Goal: Task Accomplishment & Management: Complete application form

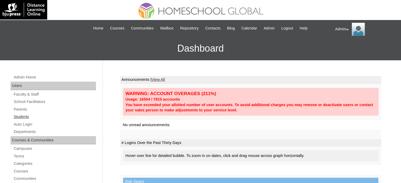
click at [26, 118] on link "Students" at bounding box center [54, 117] width 83 height 7
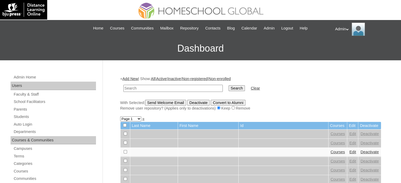
click at [127, 79] on link "Add New" at bounding box center [130, 79] width 16 height 4
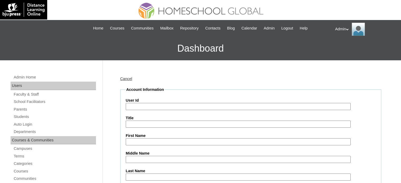
click at [154, 107] on input "User Id" at bounding box center [238, 106] width 225 height 7
paste input "2504268"
type input "S2025-2504268"
click at [153, 161] on input "Middle Name" at bounding box center [238, 159] width 225 height 7
click at [136, 140] on input "First Name" at bounding box center [238, 142] width 225 height 7
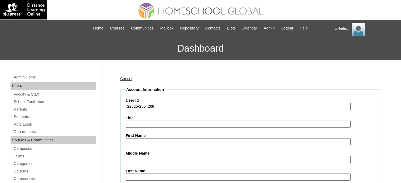
paste input "Jack Brendan Delos Reyes"
drag, startPoint x: 176, startPoint y: 140, endPoint x: 154, endPoint y: 141, distance: 22.7
click at [154, 141] on input "Jack Brendan Delos Reyes" at bounding box center [238, 142] width 225 height 7
type input "[PERSON_NAME]"
click at [130, 175] on input "Last Name" at bounding box center [238, 177] width 225 height 7
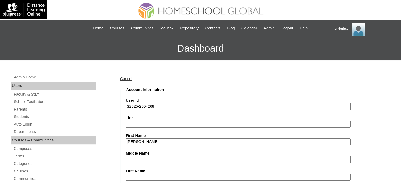
paste input "[PERSON_NAME]"
type input "[PERSON_NAME]"
click at [132, 158] on input "Middle Name" at bounding box center [238, 159] width 225 height 7
paste input "[PERSON_NAME]"
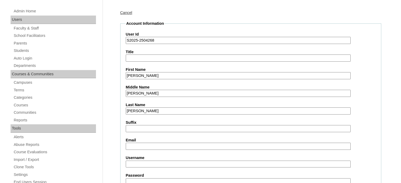
scroll to position [67, 0]
type input "[PERSON_NAME]"
click at [160, 140] on label "Email" at bounding box center [251, 141] width 250 height 6
click at [160, 143] on input "Email" at bounding box center [238, 146] width 225 height 7
paste input "[EMAIL_ADDRESS][DOMAIN_NAME]"
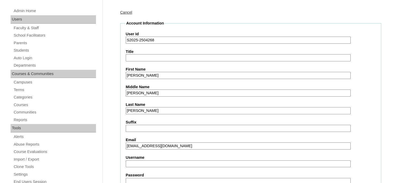
type input "[EMAIL_ADDRESS][DOMAIN_NAME]"
click at [157, 164] on input "Username" at bounding box center [238, 164] width 225 height 7
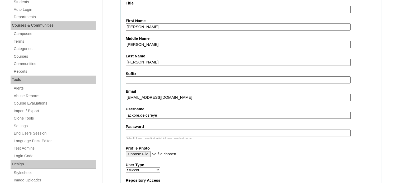
click at [189, 112] on input "jackbre.delosreye" at bounding box center [238, 115] width 225 height 7
type input "jackbre.[PERSON_NAME]"
click at [169, 130] on input "Password" at bounding box center [238, 133] width 225 height 7
type input "DLOS2025"
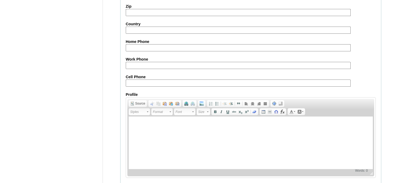
scroll to position [614, 0]
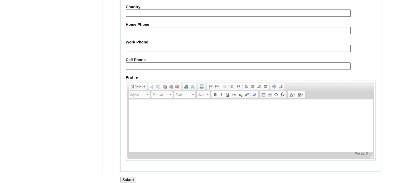
click at [129, 178] on input "Submit" at bounding box center [128, 180] width 16 height 6
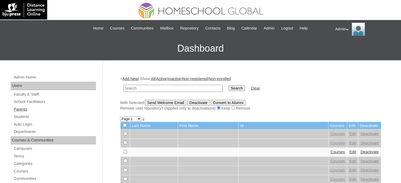
click at [32, 109] on link "Parents" at bounding box center [54, 109] width 83 height 7
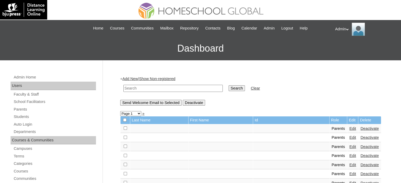
click at [161, 86] on input "text" at bounding box center [174, 88] width 100 height 7
click at [131, 78] on link "Add New" at bounding box center [130, 79] width 16 height 4
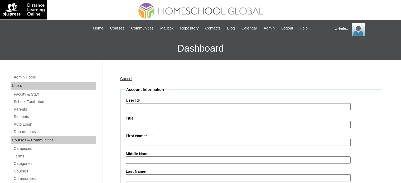
click at [139, 107] on input "User Id *" at bounding box center [238, 106] width 225 height 7
type input "t"
type input "R"
click at [162, 105] on input "TOUCH-DXB-WCFS-2025March-2302777-PARENT" at bounding box center [238, 106] width 225 height 7
click at [178, 109] on input "TOUCH-DXB-VCS-2025March-2302777-PARENT" at bounding box center [238, 106] width 225 height 7
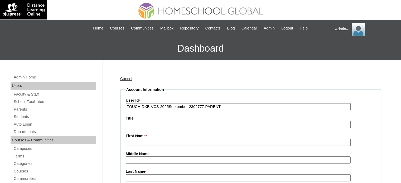
click at [221, 106] on input "TOUCH-DXB-VCS-2025September-2302777-PARENT" at bounding box center [238, 106] width 225 height 7
click at [140, 107] on input "TOUCH-DXB-VCS-2025September-2302777-PARENT" at bounding box center [238, 106] width 225 height 7
click at [212, 106] on input "TOUCHTLC-DXB-VCS-2025September-2302777-PARENT" at bounding box center [238, 106] width 225 height 7
paste input "2504268"
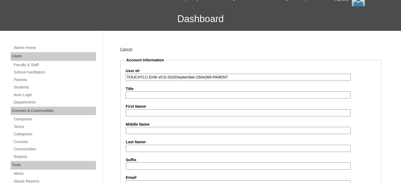
scroll to position [31, 0]
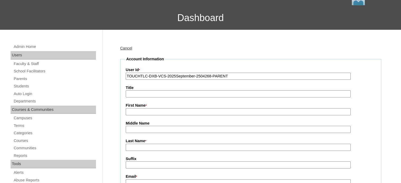
type input "TOUCHTLC-DXB-VCS-2025September-2504268-PARENT"
click at [202, 113] on input "First Name *" at bounding box center [238, 111] width 225 height 7
paste input "Cherryl Anne Samonte-Delos Reyes"
drag, startPoint x: 195, startPoint y: 112, endPoint x: 151, endPoint y: 113, distance: 44.3
click at [151, 113] on input "Cherryl Anne Samonte-Delos Reyes" at bounding box center [238, 111] width 225 height 7
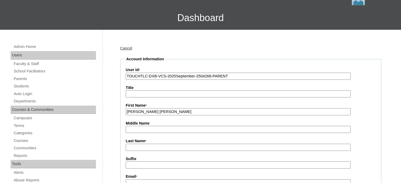
type input "Cherryl Anne"
click at [143, 128] on input "Middle Name" at bounding box center [238, 129] width 225 height 7
paste input "Samonte-Delos Reyes"
drag, startPoint x: 183, startPoint y: 128, endPoint x: 146, endPoint y: 129, distance: 36.7
click at [146, 129] on input "Samonte-Delos Reyes" at bounding box center [238, 129] width 225 height 7
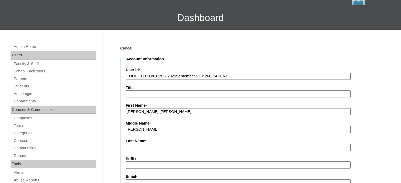
click at [128, 130] on input "Samonte" at bounding box center [238, 129] width 225 height 7
type input "Samonte"
click at [131, 144] on input "Last Name *" at bounding box center [238, 147] width 225 height 7
paste input "Samonte-Delos Reyes"
click at [146, 147] on input "Samonte-Delos Reyes" at bounding box center [238, 147] width 225 height 7
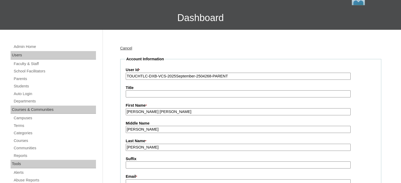
type input "Delos Reyes"
click at [127, 111] on input "Cherryl Anne" at bounding box center [238, 111] width 225 height 7
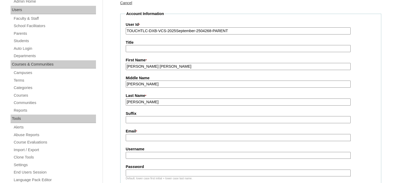
scroll to position [77, 0]
click at [153, 137] on input "Email *" at bounding box center [238, 137] width 225 height 7
paste input "[EMAIL_ADDRESS][DOMAIN_NAME]"
type input "[EMAIL_ADDRESS][DOMAIN_NAME]"
click at [148, 154] on input "Username" at bounding box center [238, 155] width 225 height 7
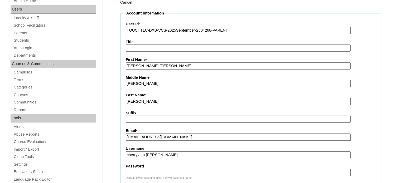
click at [205, 152] on input "cherrylann.delosreyes" at bounding box center [238, 155] width 225 height 7
type input "cherrylann.delosreyes"
click at [157, 172] on input "Password" at bounding box center [238, 172] width 225 height 7
type input "DLOF2025"
drag, startPoint x: 181, startPoint y: 153, endPoint x: 112, endPoint y: 156, distance: 69.0
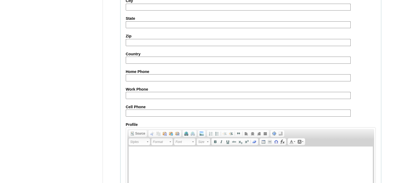
scroll to position [524, 0]
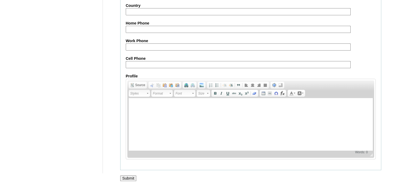
click at [128, 176] on input "Submit" at bounding box center [128, 179] width 16 height 6
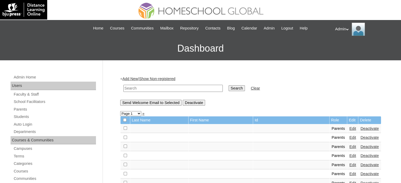
click at [180, 84] on td at bounding box center [173, 88] width 105 height 12
click at [176, 89] on input "text" at bounding box center [174, 88] width 100 height 7
type input "[PERSON_NAME]"
click at [229, 88] on input "Search" at bounding box center [237, 89] width 16 height 6
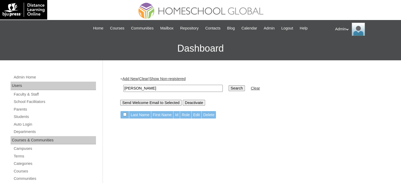
click at [229, 88] on input "Search" at bounding box center [237, 89] width 16 height 6
click at [35, 118] on link "Students" at bounding box center [54, 117] width 83 height 7
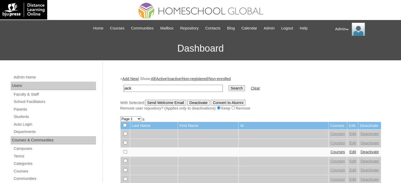
type input "[PERSON_NAME]"
click at [229, 87] on input "Search" at bounding box center [237, 89] width 16 height 6
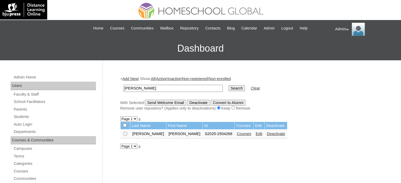
click at [256, 134] on link "Edit" at bounding box center [259, 134] width 7 height 4
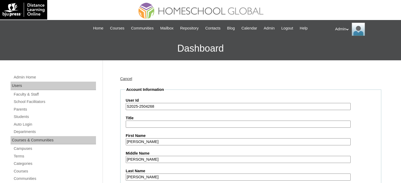
click at [194, 106] on input "S2025-2504268" at bounding box center [238, 106] width 225 height 7
drag, startPoint x: 194, startPoint y: 106, endPoint x: 106, endPoint y: 107, distance: 88.2
click at [183, 105] on input "TOUCH-DXB-WCFS-2025March-2302777-STUDENT" at bounding box center [238, 106] width 225 height 7
click at [207, 104] on input "TOUCH-DXB-WCFS-2025SEPTEMBER-2302777-STUDENT" at bounding box center [238, 106] width 225 height 7
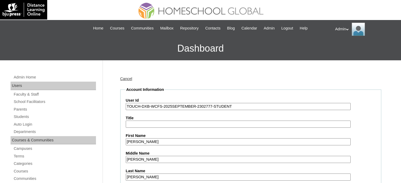
drag, startPoint x: 207, startPoint y: 104, endPoint x: 197, endPoint y: 105, distance: 9.3
click at [197, 105] on input "TOUCH-DXB-WCFS-2025SEPTEMBER-2302777-STUDENT" at bounding box center [238, 106] width 225 height 7
paste input "504268"
click at [139, 106] on input "TOUCH-DXB-WCFS-2025SEPTEMBER-2504268-STUDENT" at bounding box center [238, 106] width 225 height 7
click at [138, 105] on input "TOUCHTLC-DXB-WCFS-2025SEPTEMBER-2504268-STUDENT" at bounding box center [238, 106] width 225 height 7
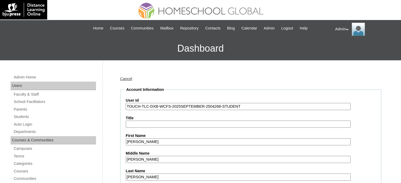
click at [156, 106] on input "TOUCH-TLC-DXB-WCFS-2025SEPTEMBER-2504268-STUDENT" at bounding box center [238, 106] width 225 height 7
click at [168, 106] on input "TOUCH-TLC-DXB-WCFS-2025SEPTEMBER-2504268-STUDENT" at bounding box center [238, 106] width 225 height 7
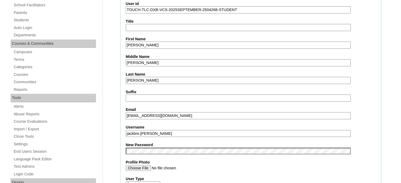
scroll to position [122, 0]
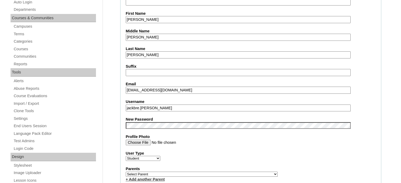
type input "TOUCH-TLC-DXB-VCS-2025SEPTEMBER-2504268-STUDENT"
click at [169, 172] on select "Select Parent , , , , , , , , , , , , , , , , , , , , , , , , , , , , , , , , ,…" at bounding box center [202, 174] width 152 height 5
select select "34320"
click at [190, 173] on select "Select Parent , , , , , , , , , , , , , , , , , , , , , , , , , , , , , , , , ,…" at bounding box center [202, 174] width 152 height 5
select select
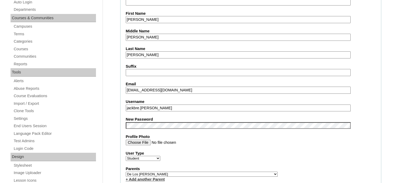
click at [126, 172] on select "Select Parent , , , , , , , , , , , , , , , , , , , , , , , , , , , , , , , , ,…" at bounding box center [202, 174] width 152 height 5
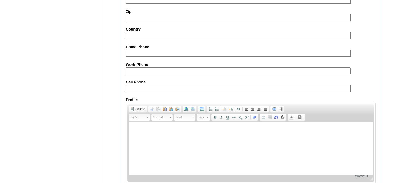
scroll to position [610, 0]
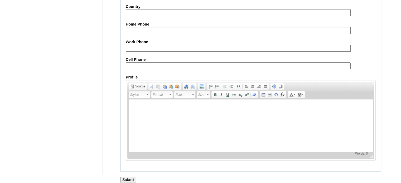
click at [135, 177] on input "Submit" at bounding box center [128, 180] width 16 height 6
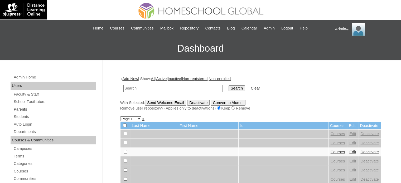
click at [22, 109] on link "Parents" at bounding box center [54, 109] width 83 height 7
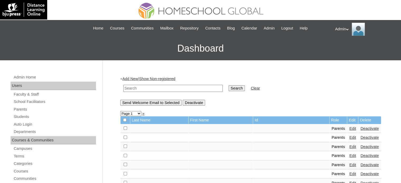
drag, startPoint x: 0, startPoint y: 0, endPoint x: 145, endPoint y: 88, distance: 169.9
click at [145, 88] on input "text" at bounding box center [174, 88] width 100 height 7
type input "s"
type input "d"
type input "delos reyes"
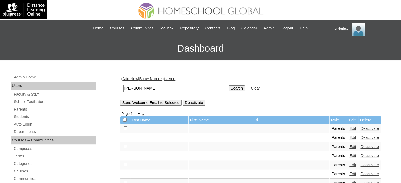
click at [229, 86] on input "Search" at bounding box center [237, 89] width 16 height 6
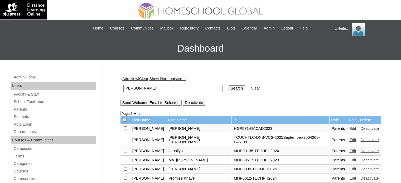
click at [350, 138] on link "Edit" at bounding box center [353, 140] width 7 height 4
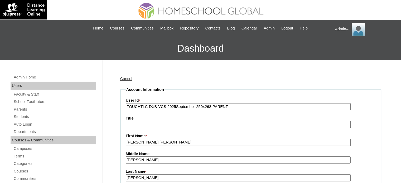
click at [231, 106] on input "TOUCHTLC-DXB-VCS-2025September-2504268-PARENT" at bounding box center [238, 106] width 225 height 7
click at [141, 105] on input "TOUCHTLC-DXB-VCS-2025September-2504268-PARENT" at bounding box center [238, 106] width 225 height 7
click at [265, 110] on input "TOUCHTLC-DXB-VCS-2025September-2504268-PARENT" at bounding box center [238, 106] width 225 height 7
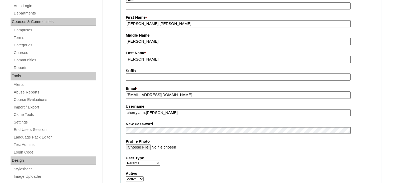
scroll to position [119, 0]
drag, startPoint x: 176, startPoint y: 114, endPoint x: 116, endPoint y: 114, distance: 60.2
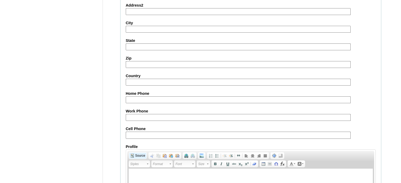
scroll to position [505, 0]
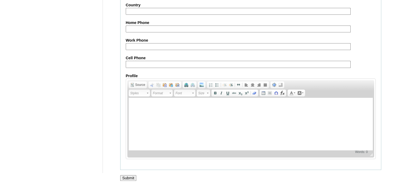
click at [130, 176] on input "Submit" at bounding box center [128, 179] width 16 height 6
